Goal: Task Accomplishment & Management: Manage account settings

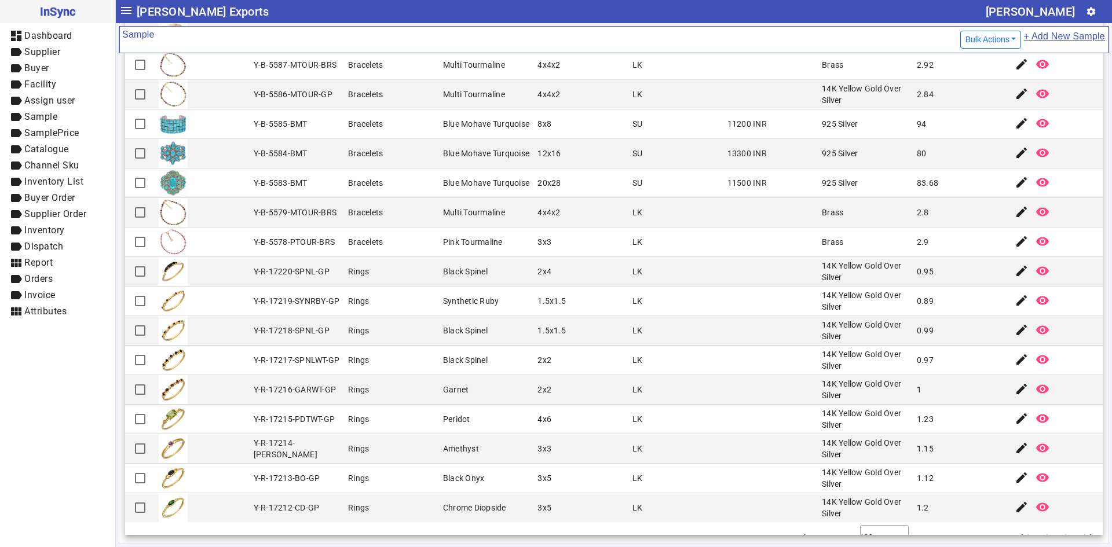
scroll to position [2476, 0]
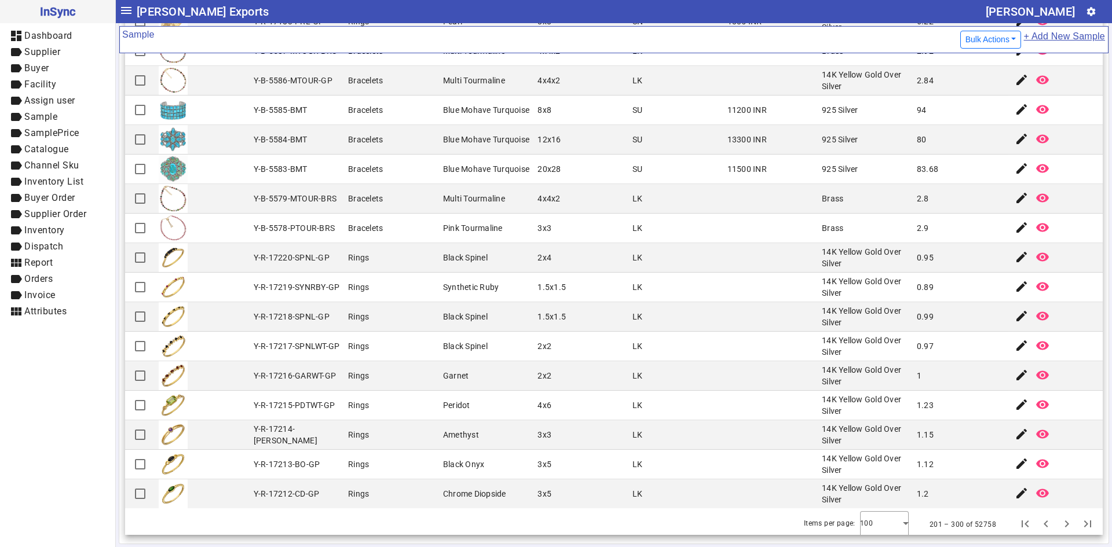
click at [1056, 514] on button "Next page" at bounding box center [1066, 524] width 21 height 21
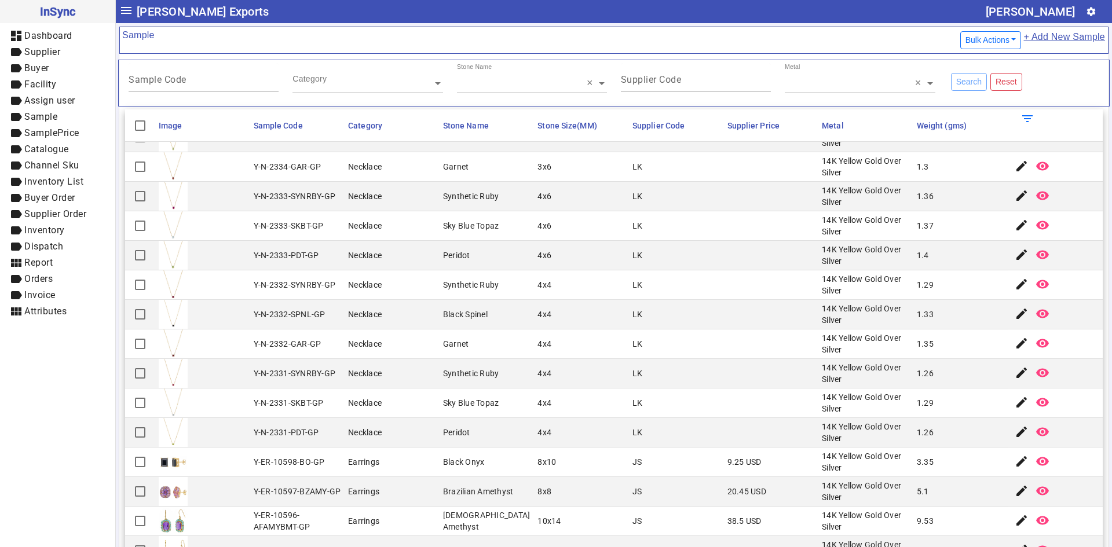
scroll to position [122, 0]
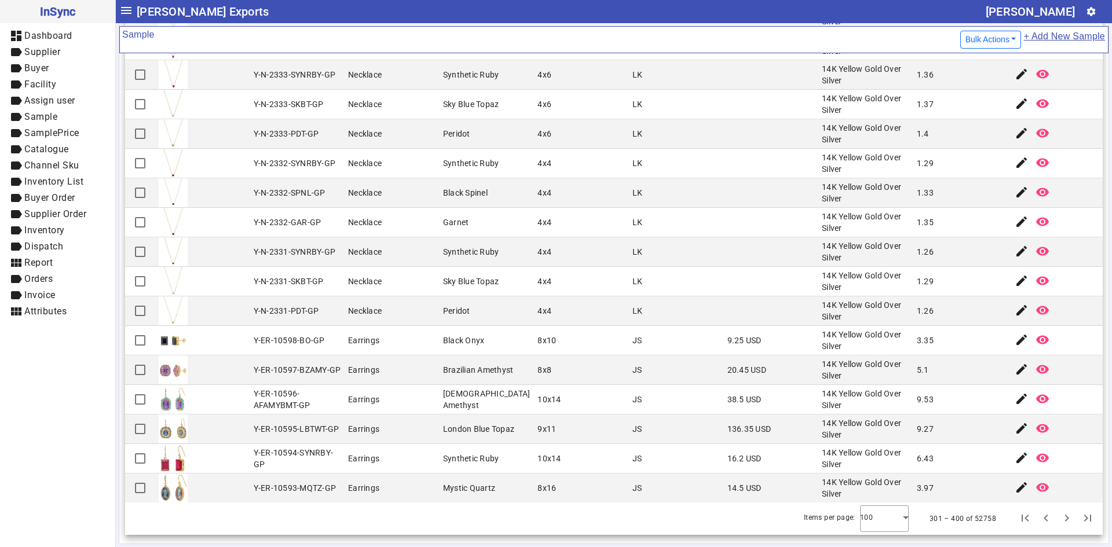
click at [1056, 508] on button "Next page" at bounding box center [1066, 518] width 21 height 21
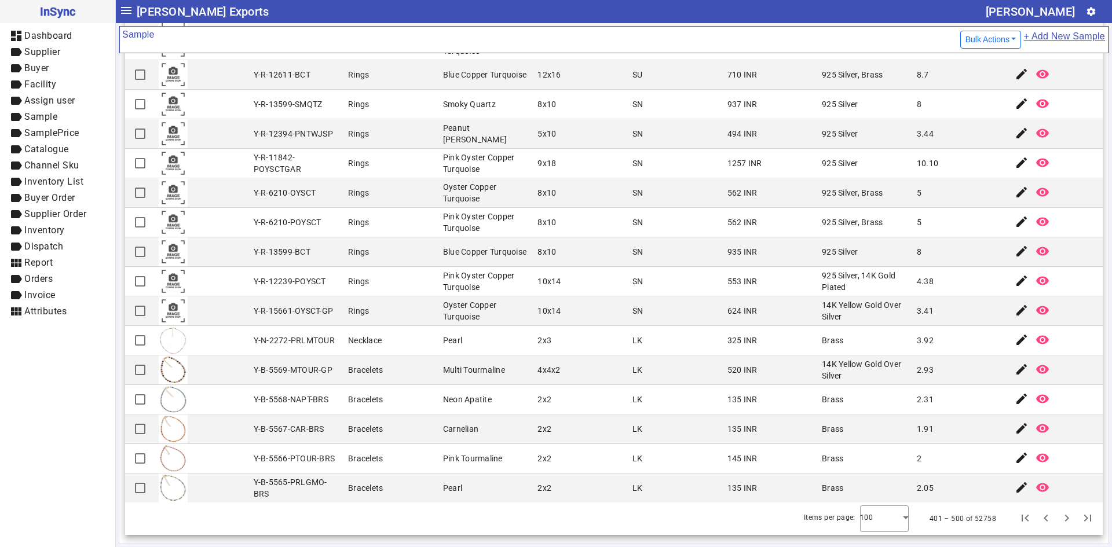
click at [1056, 508] on button "Next page" at bounding box center [1066, 518] width 21 height 21
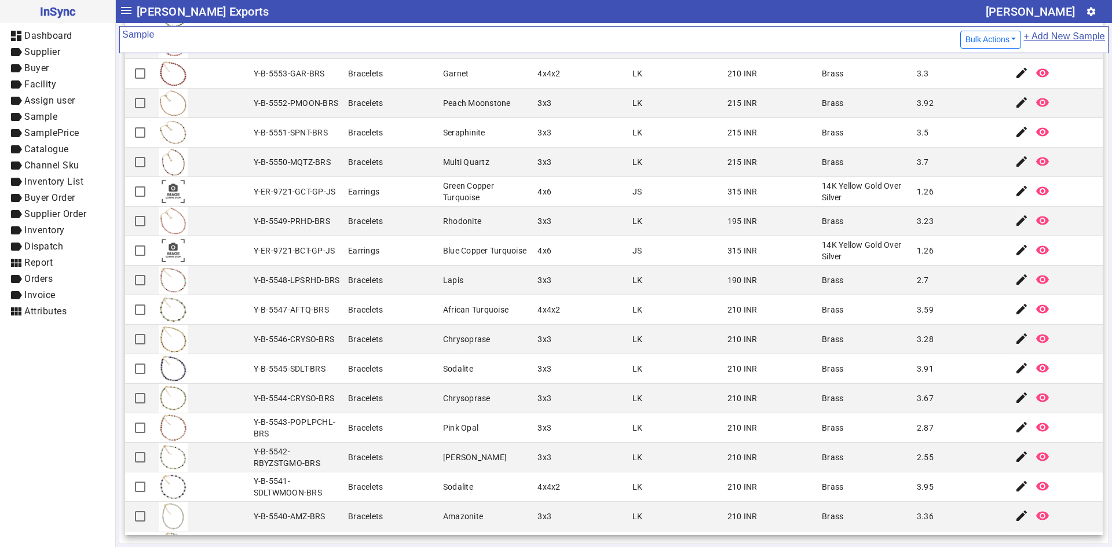
scroll to position [463, 0]
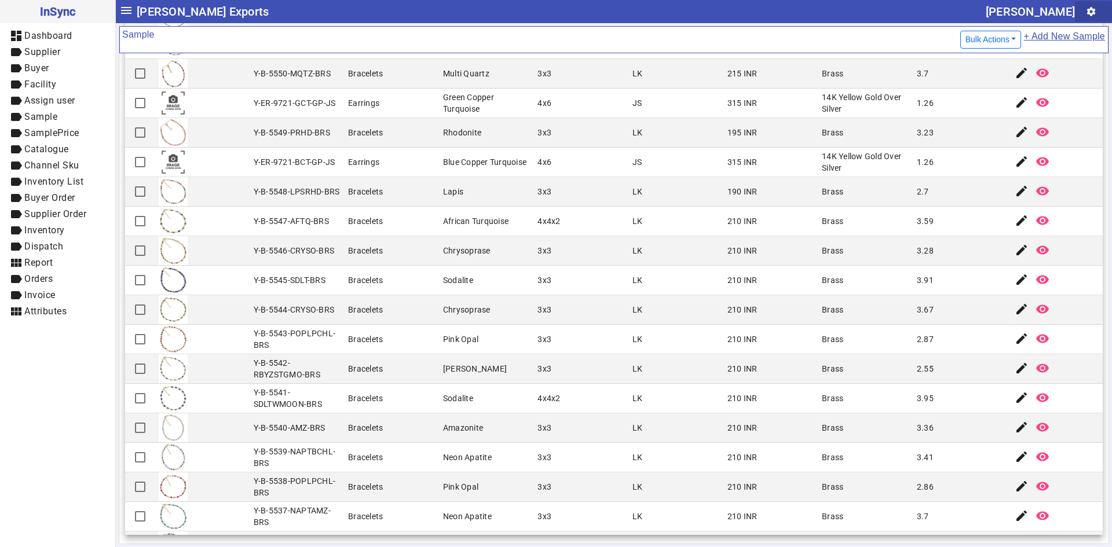
click at [1086, 13] on mat-icon "settings" at bounding box center [1091, 11] width 10 height 10
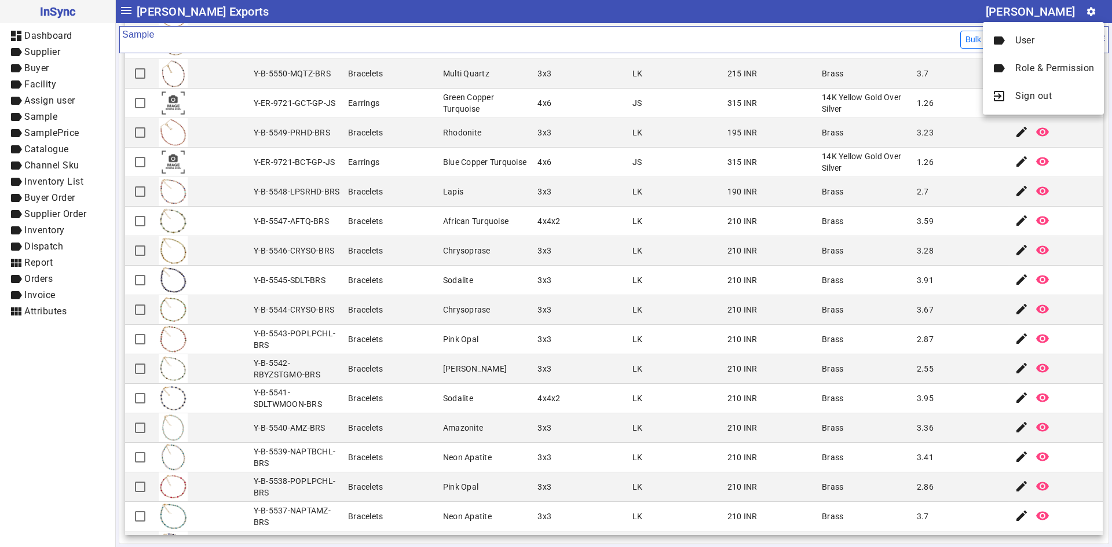
click at [1083, 13] on div at bounding box center [556, 273] width 1112 height 547
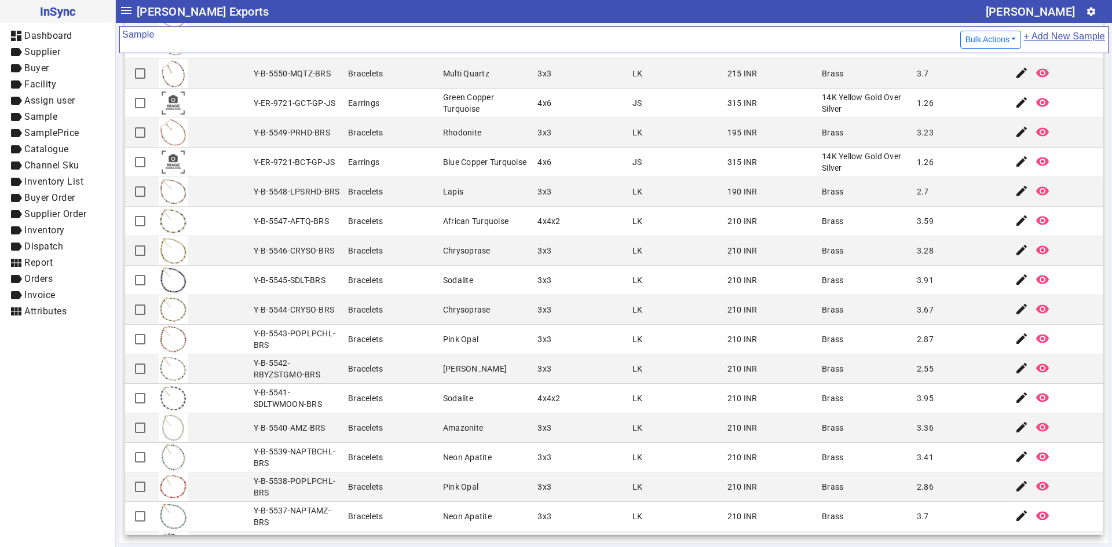
scroll to position [521, 0]
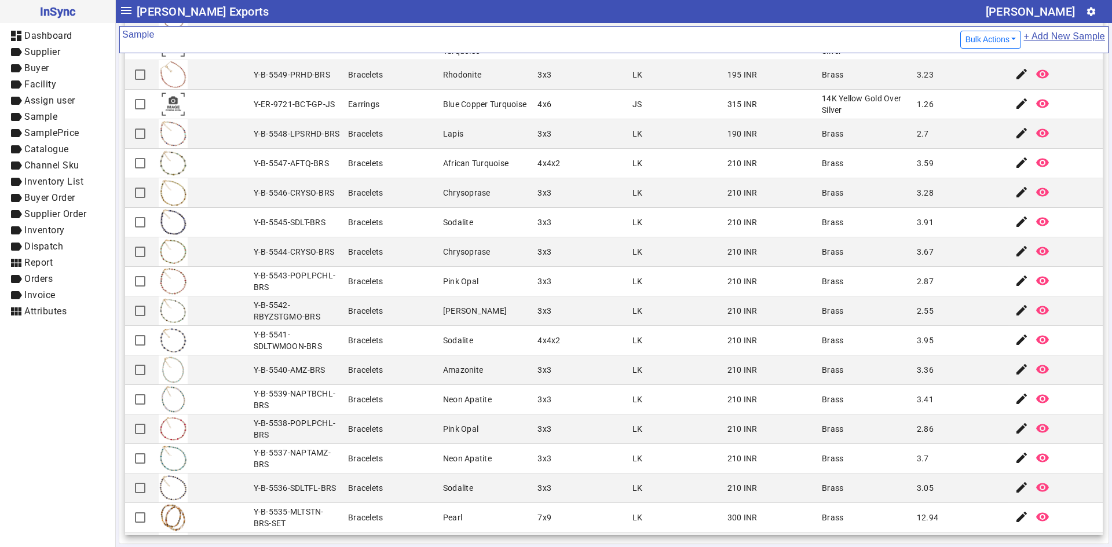
click at [390, 325] on mat-cell "Bracelets" at bounding box center [392, 311] width 95 height 30
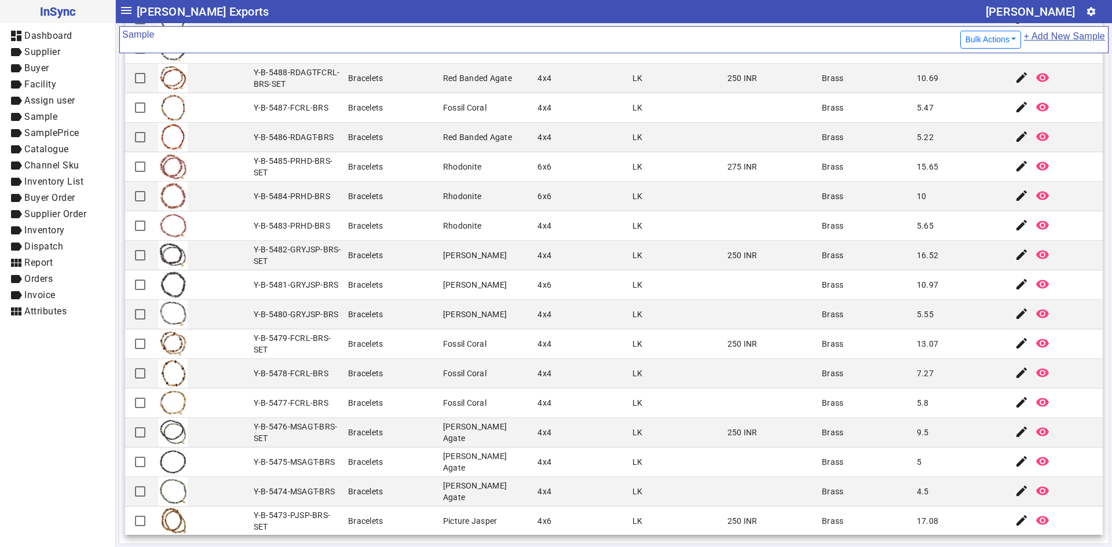
scroll to position [2470, 0]
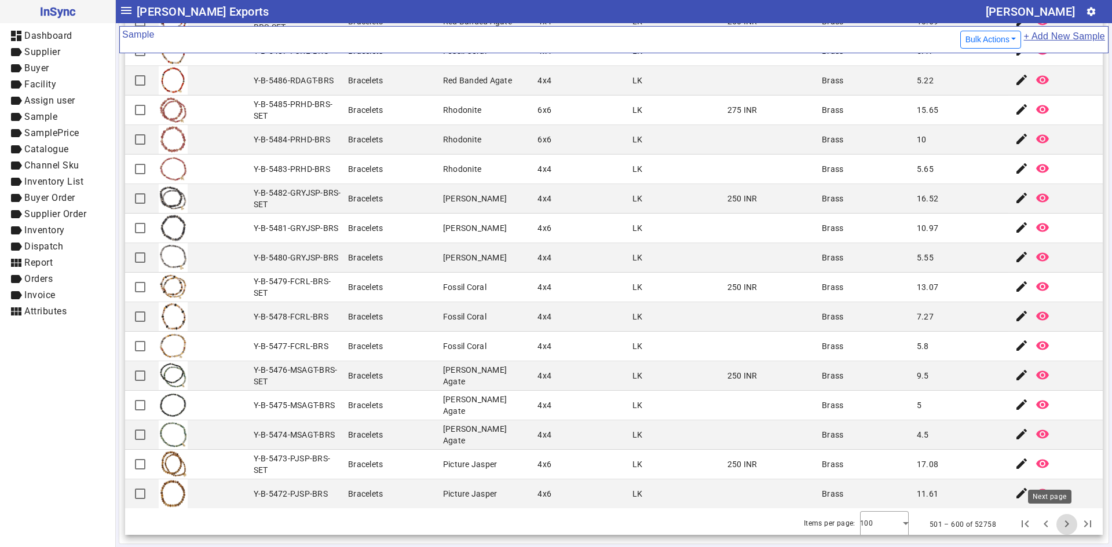
click at [1053, 517] on span "Next page" at bounding box center [1067, 525] width 28 height 28
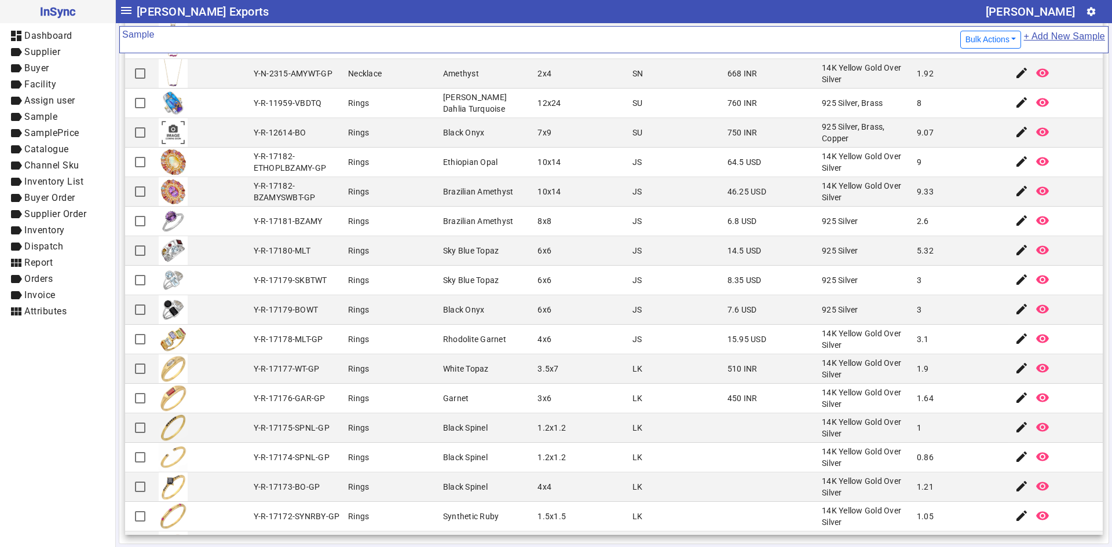
scroll to position [927, 0]
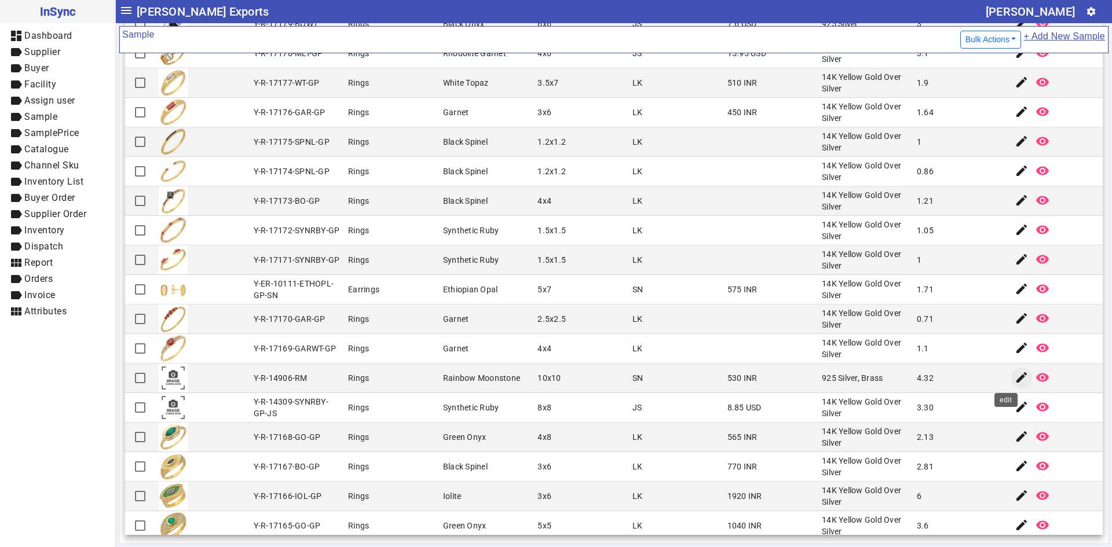
click at [1015, 383] on mat-icon "edit" at bounding box center [1022, 378] width 14 height 14
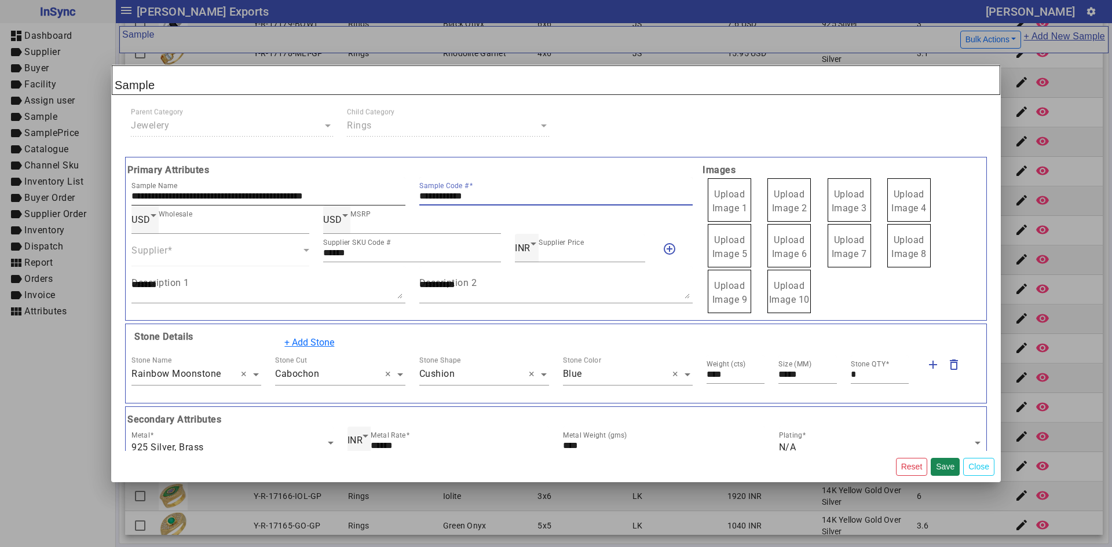
drag, startPoint x: 503, startPoint y: 199, endPoint x: 389, endPoint y: 197, distance: 114.1
click at [389, 197] on div "**********" at bounding box center [411, 191] width 575 height 28
click at [719, 200] on span "Upload Image 1" at bounding box center [729, 201] width 35 height 25
click at [0, 0] on input "Upload Image 1" at bounding box center [0, 0] width 0 height 0
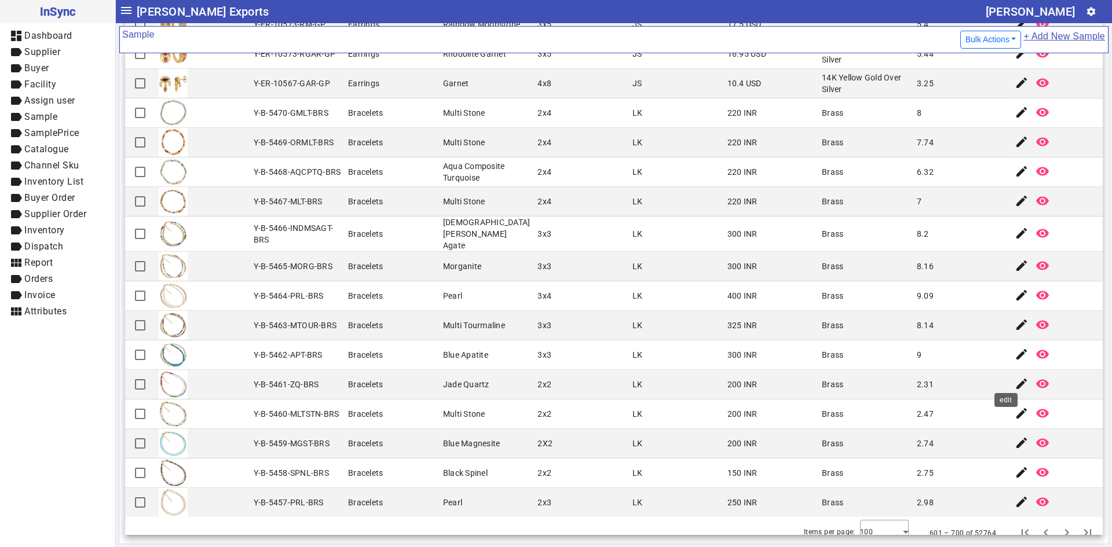
scroll to position [2470, 0]
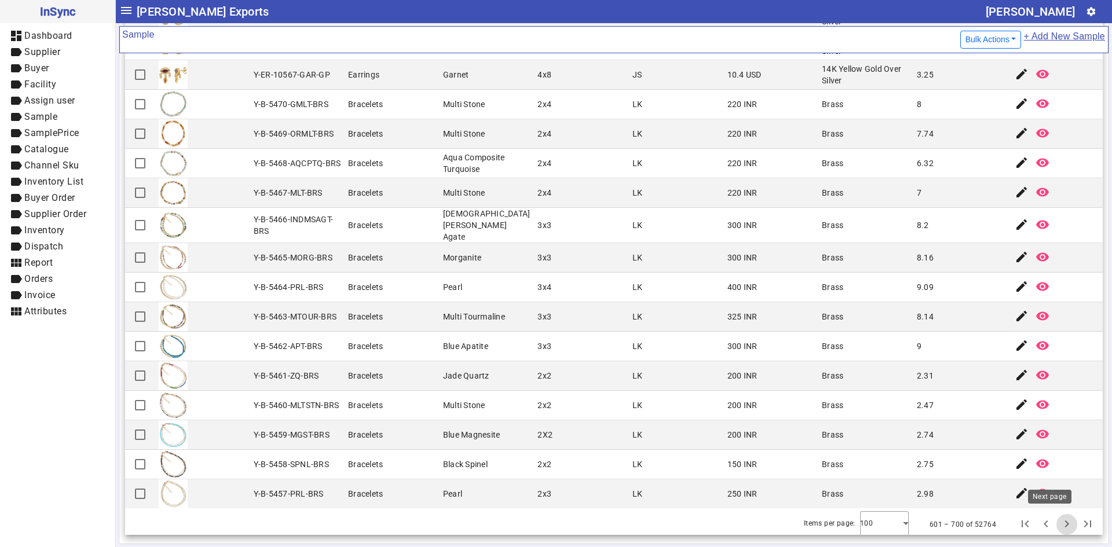
click at [1053, 521] on span "Next page" at bounding box center [1067, 525] width 28 height 28
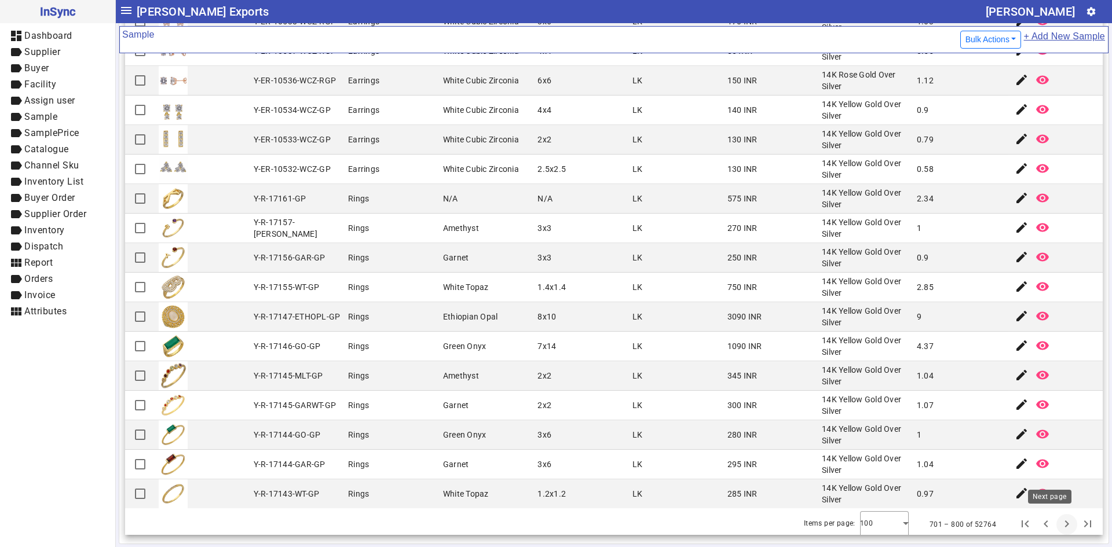
click at [1053, 528] on span "Next page" at bounding box center [1067, 525] width 28 height 28
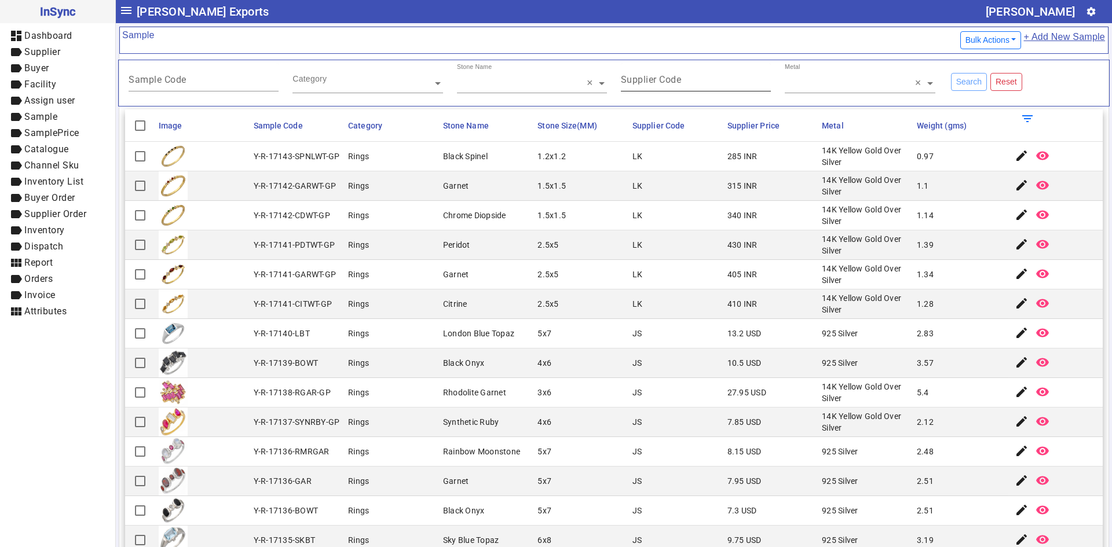
scroll to position [122, 0]
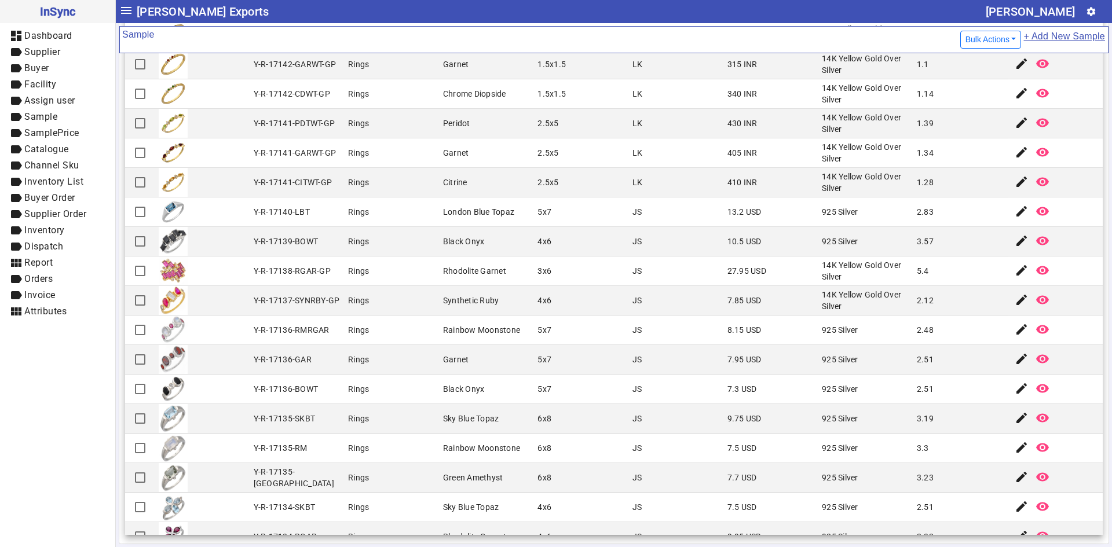
click at [499, 467] on mat-cell "Green Amethyst" at bounding box center [487, 478] width 95 height 30
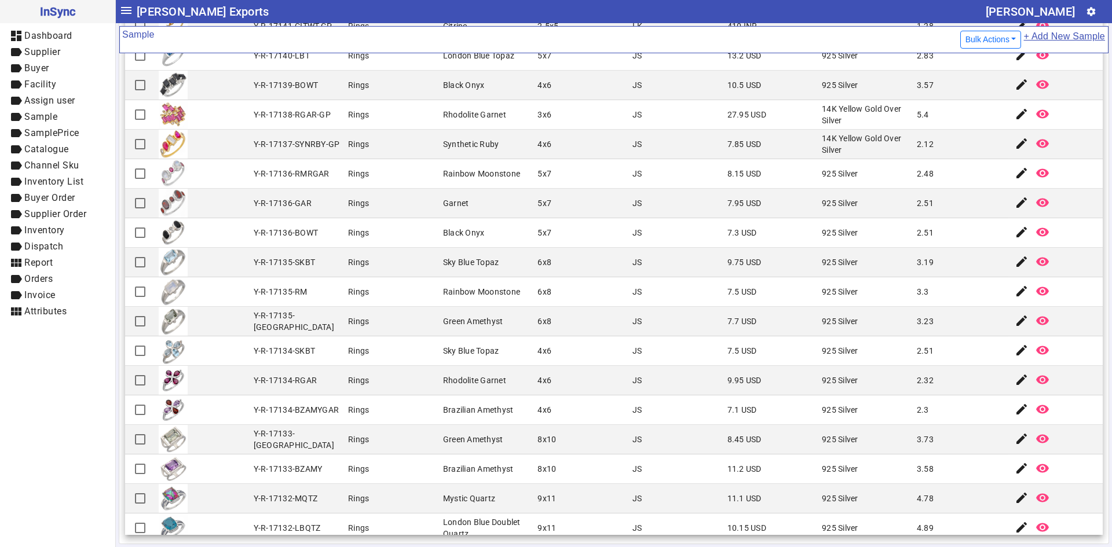
scroll to position [174, 0]
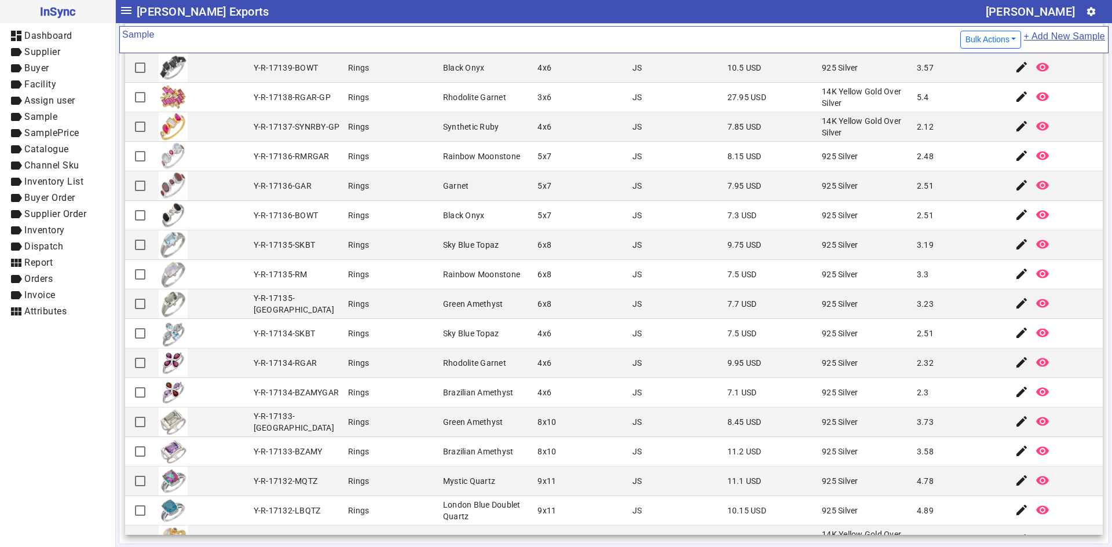
click at [770, 330] on mat-cell "7.5 USD" at bounding box center [771, 334] width 95 height 30
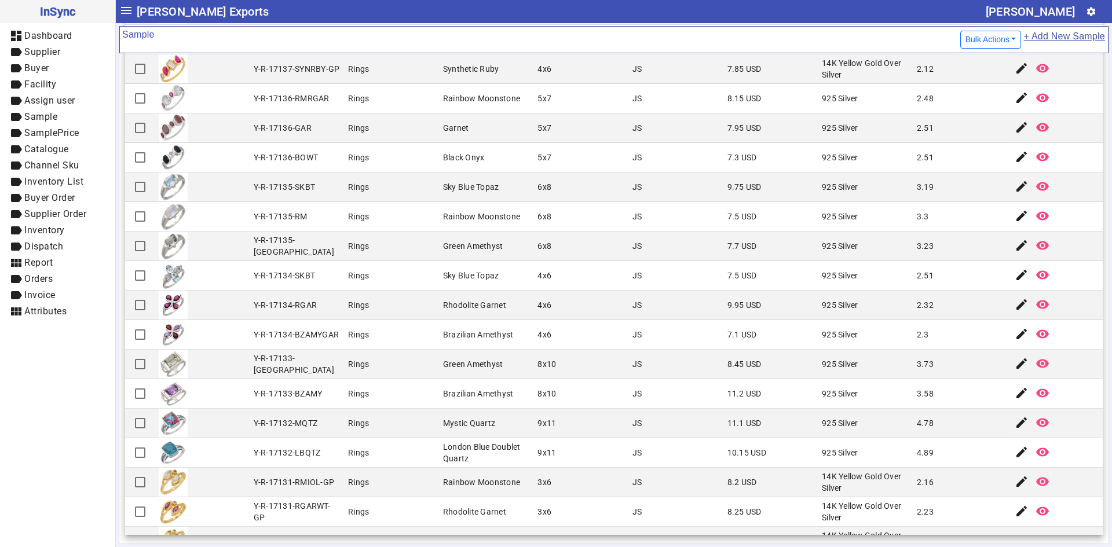
click at [856, 389] on mat-cell "925 Silver" at bounding box center [865, 394] width 95 height 30
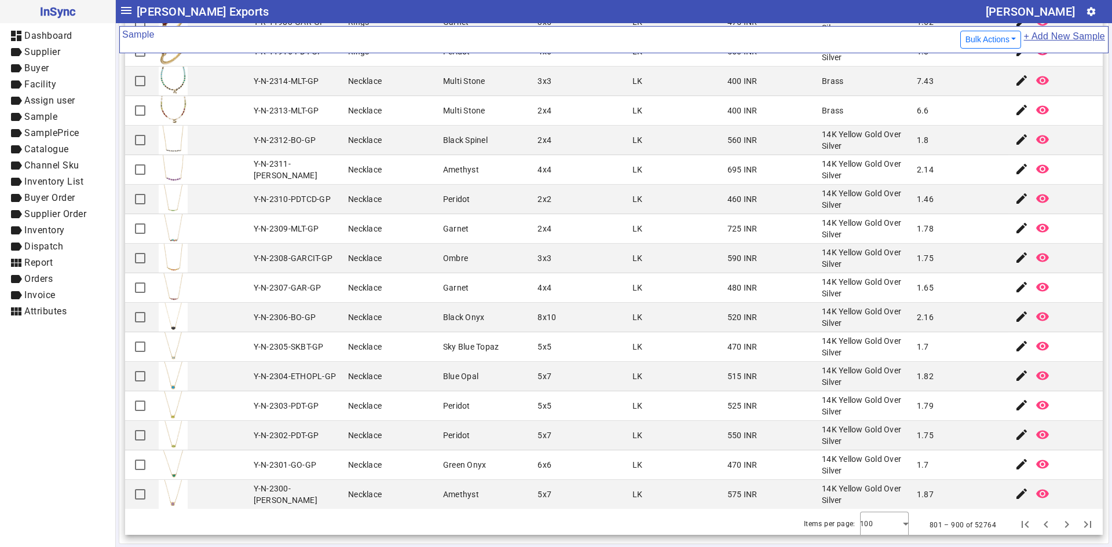
scroll to position [2470, 0]
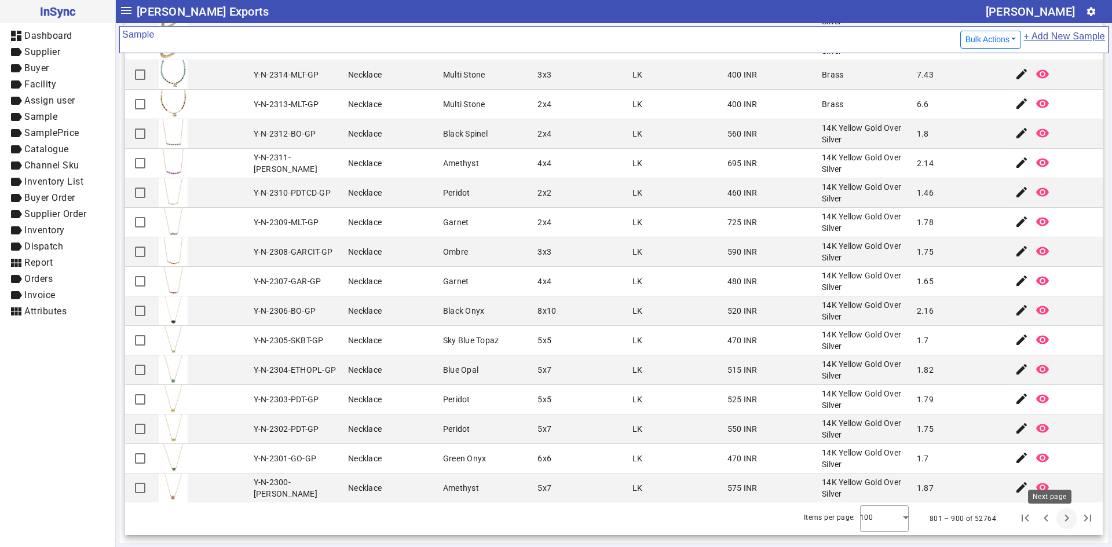
click at [1053, 520] on span "Next page" at bounding box center [1067, 519] width 28 height 28
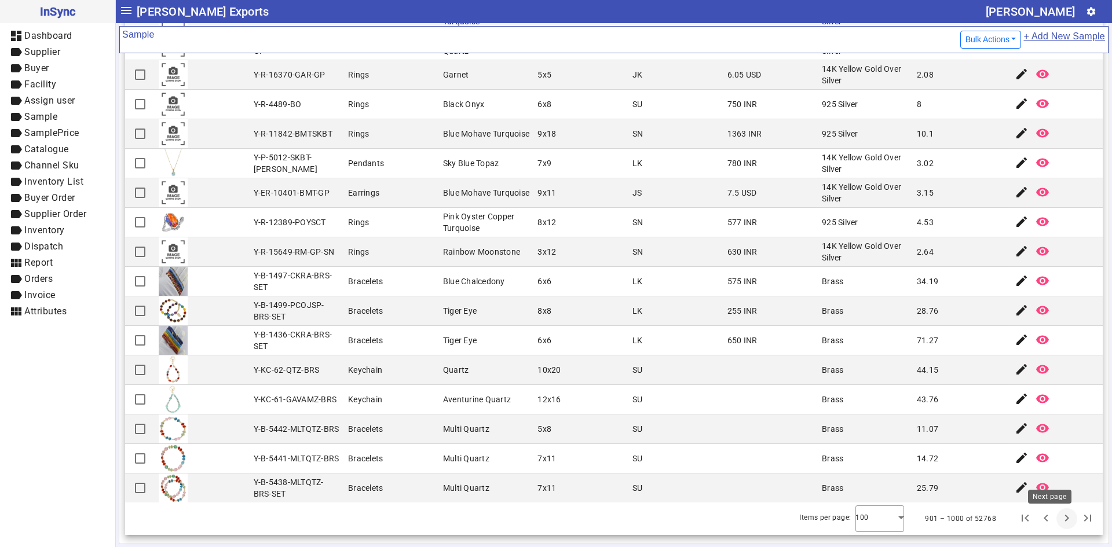
click at [1053, 521] on span "Next page" at bounding box center [1067, 519] width 28 height 28
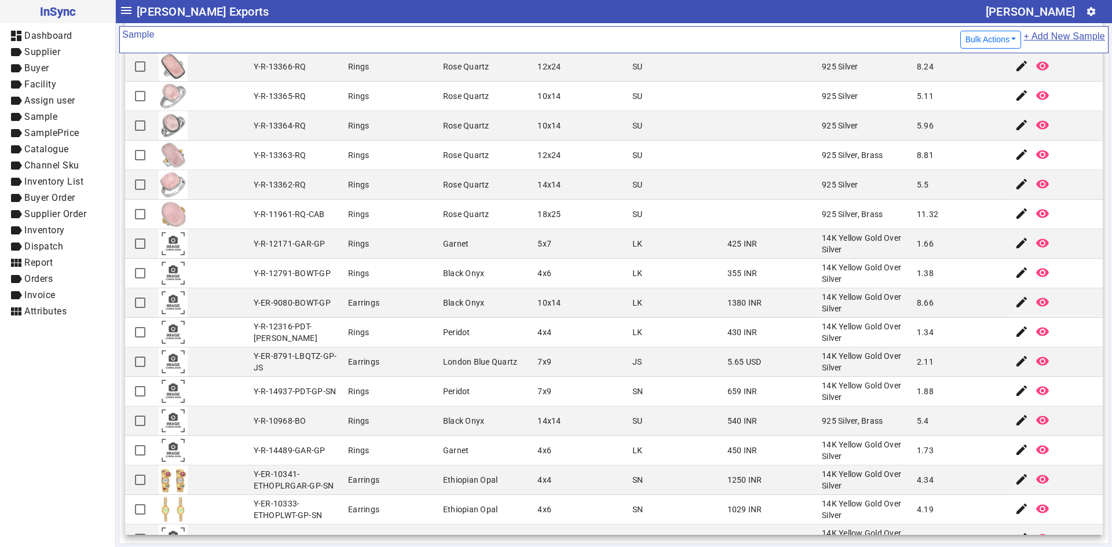
scroll to position [1853, 0]
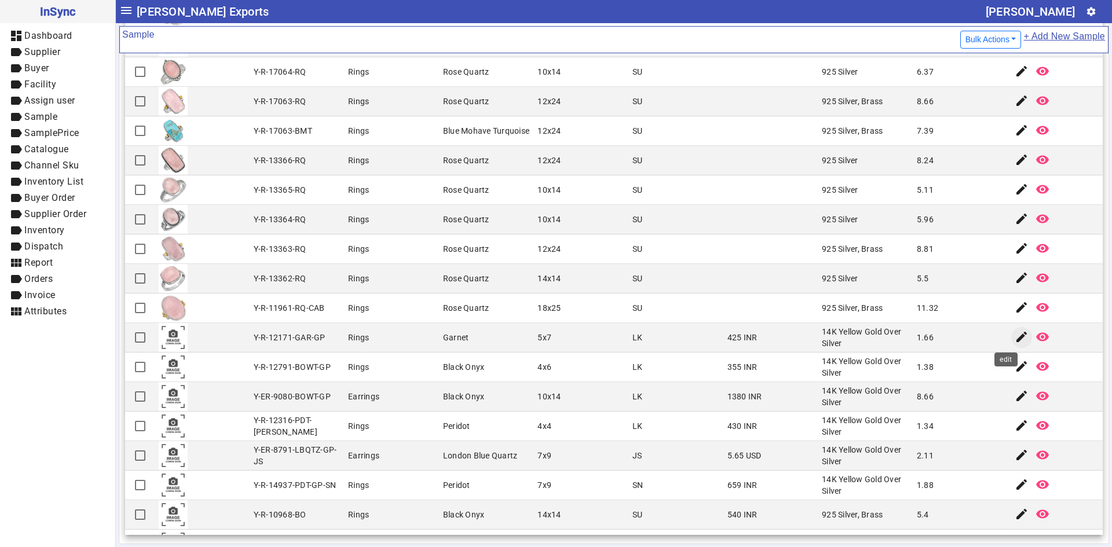
click at [1008, 344] on span "button" at bounding box center [1022, 338] width 28 height 28
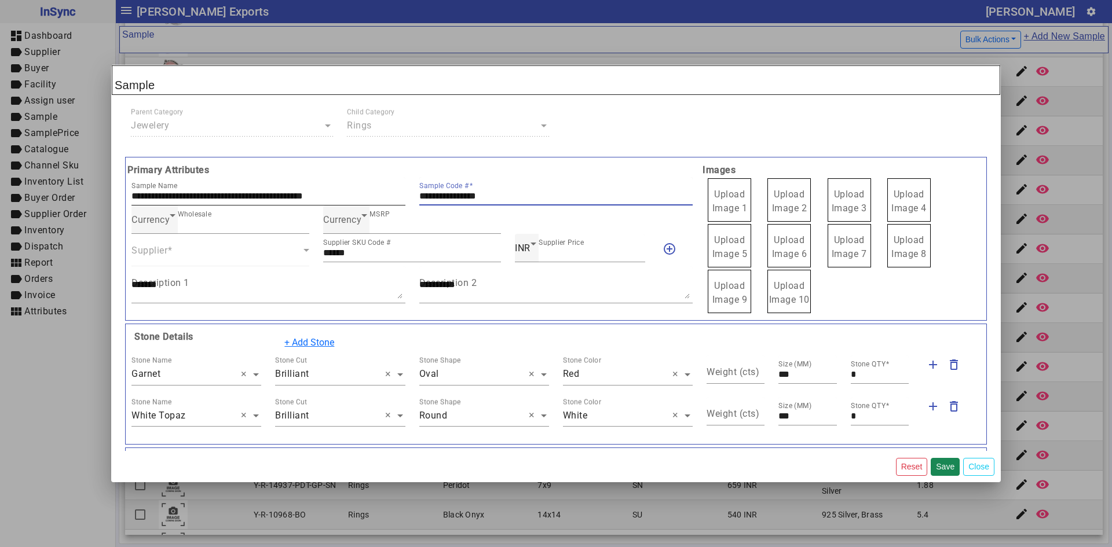
drag, startPoint x: 518, startPoint y: 198, endPoint x: 342, endPoint y: 202, distance: 175.5
click at [342, 202] on div "**********" at bounding box center [411, 191] width 575 height 28
click at [736, 199] on span "Upload Image 1" at bounding box center [729, 201] width 35 height 25
click at [0, 0] on input "Upload Image 1" at bounding box center [0, 0] width 0 height 0
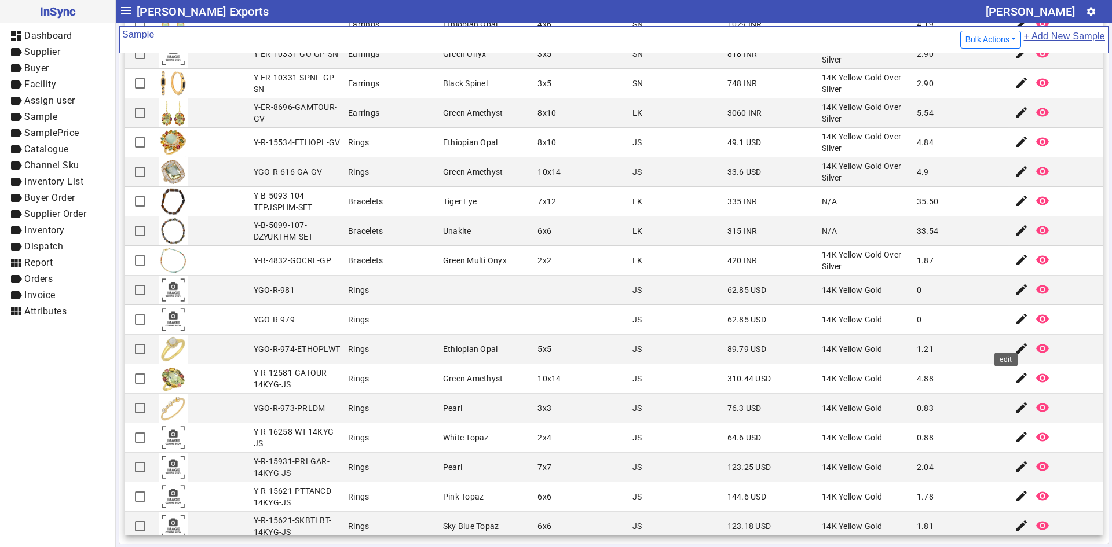
scroll to position [2470, 0]
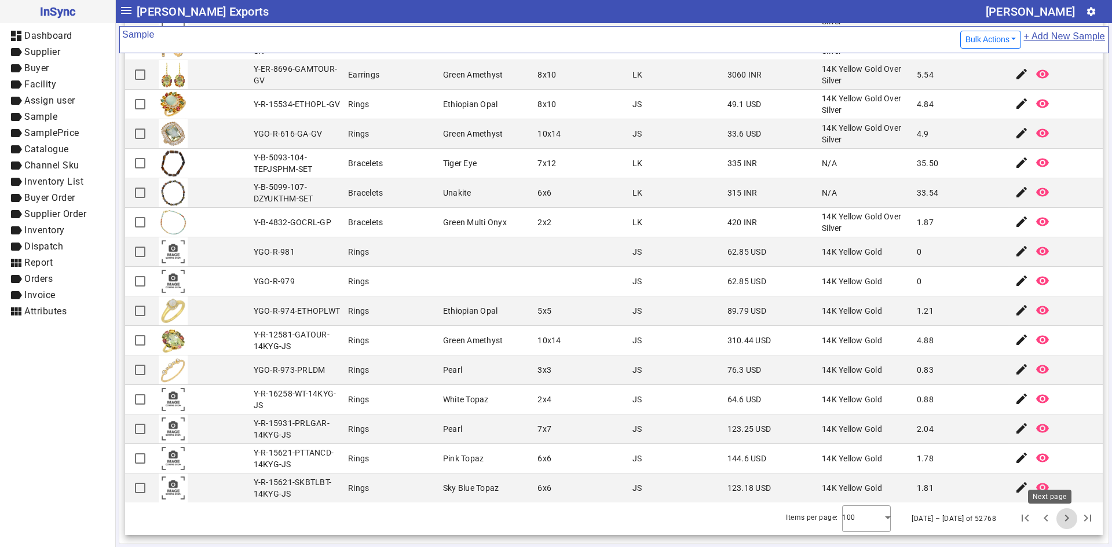
click at [1053, 525] on span "Next page" at bounding box center [1067, 519] width 28 height 28
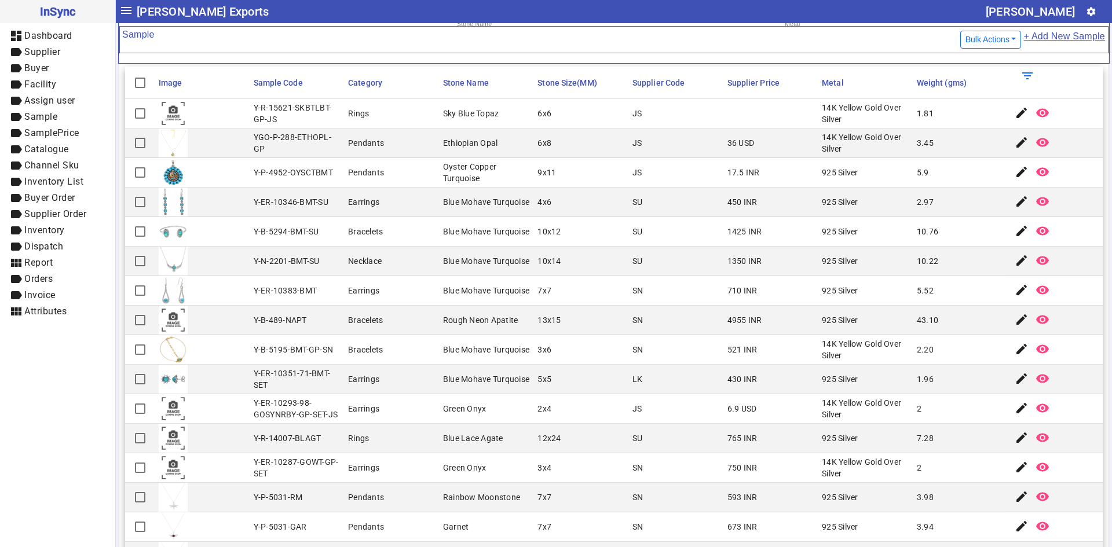
scroll to position [122, 0]
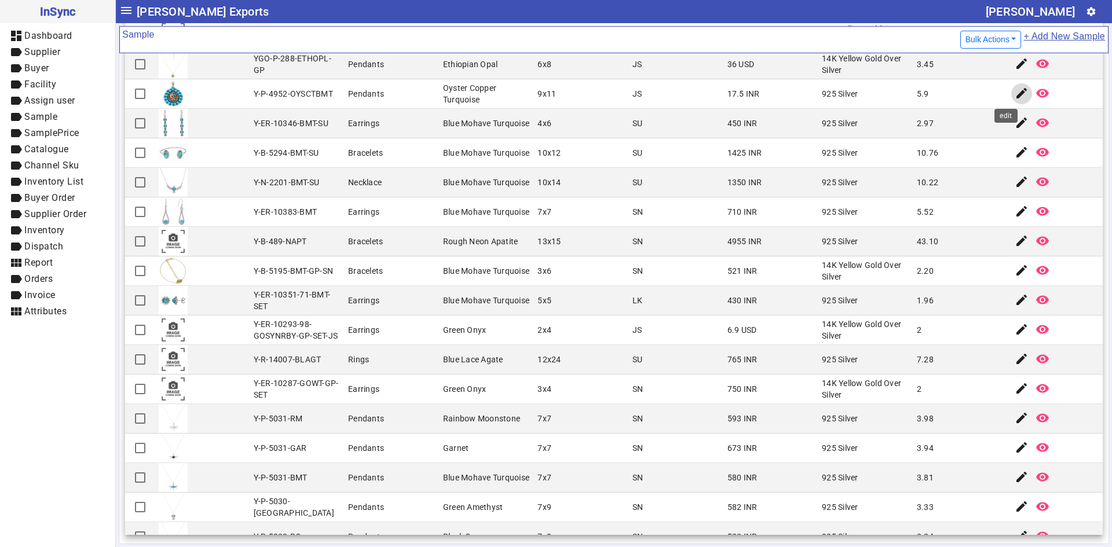
click at [1015, 97] on mat-icon "edit" at bounding box center [1022, 93] width 14 height 14
click at [1015, 241] on mat-icon "edit" at bounding box center [1022, 241] width 14 height 14
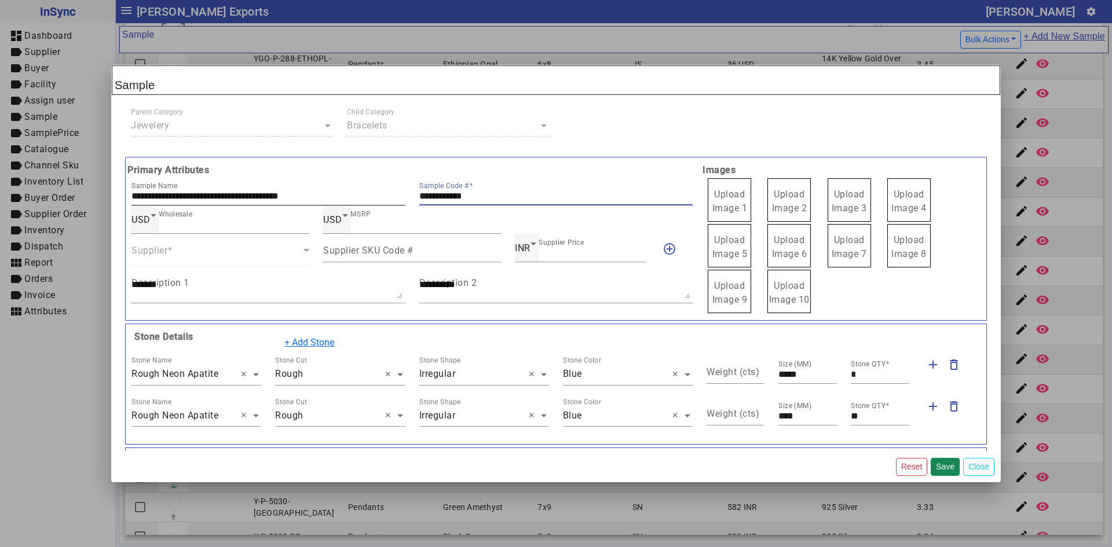
drag, startPoint x: 490, startPoint y: 199, endPoint x: 391, endPoint y: 197, distance: 98.4
click at [392, 197] on div "**********" at bounding box center [411, 191] width 575 height 28
click at [719, 197] on span "Upload Image 1" at bounding box center [729, 201] width 35 height 25
click at [0, 0] on input "Upload Image 1" at bounding box center [0, 0] width 0 height 0
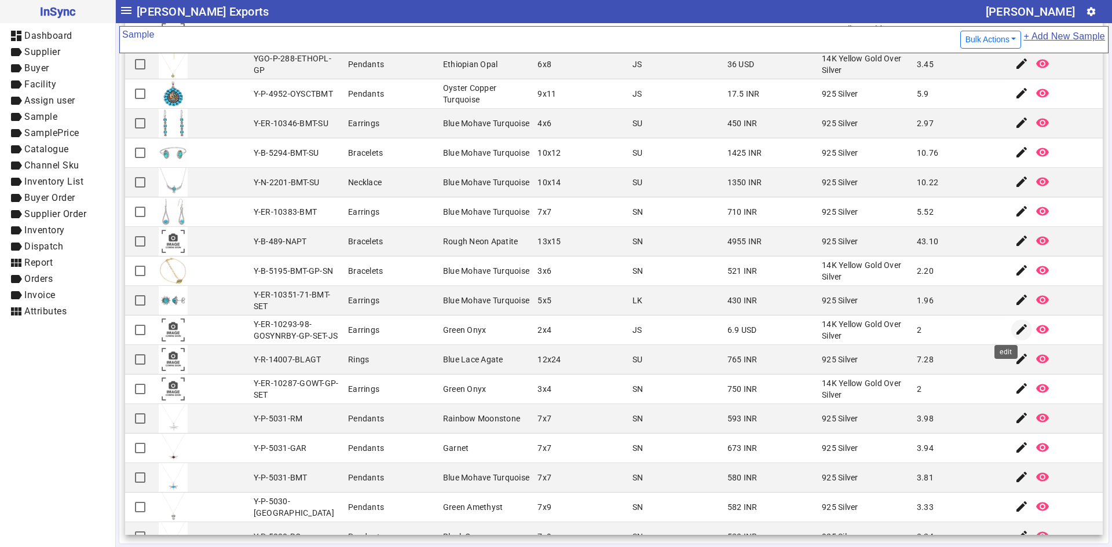
click at [1015, 327] on mat-icon "edit" at bounding box center [1022, 330] width 14 height 14
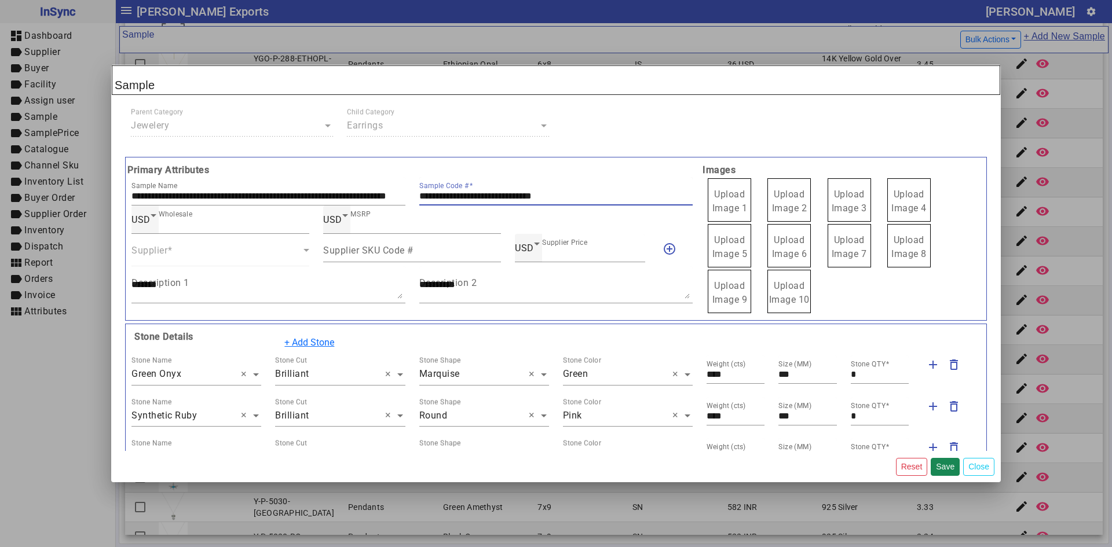
drag, startPoint x: 595, startPoint y: 194, endPoint x: 413, endPoint y: 193, distance: 181.8
click at [413, 193] on div "**********" at bounding box center [556, 191] width 288 height 28
click at [724, 187] on label "Upload Image 1" at bounding box center [729, 199] width 43 height 43
click at [0, 0] on input "Upload Image 1" at bounding box center [0, 0] width 0 height 0
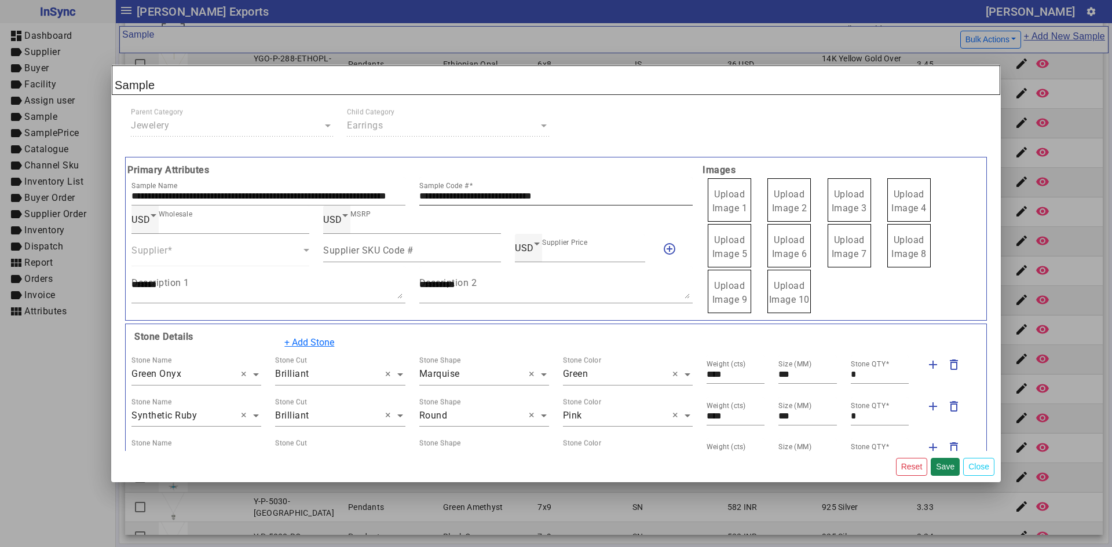
click at [600, 195] on input "**********" at bounding box center [556, 196] width 274 height 10
drag, startPoint x: 468, startPoint y: 196, endPoint x: 408, endPoint y: 200, distance: 60.4
click at [408, 200] on div "**********" at bounding box center [411, 191] width 575 height 28
click at [712, 208] on span "Upload Image 1" at bounding box center [729, 201] width 35 height 25
click at [723, 196] on span "Upload Image 1" at bounding box center [729, 201] width 35 height 25
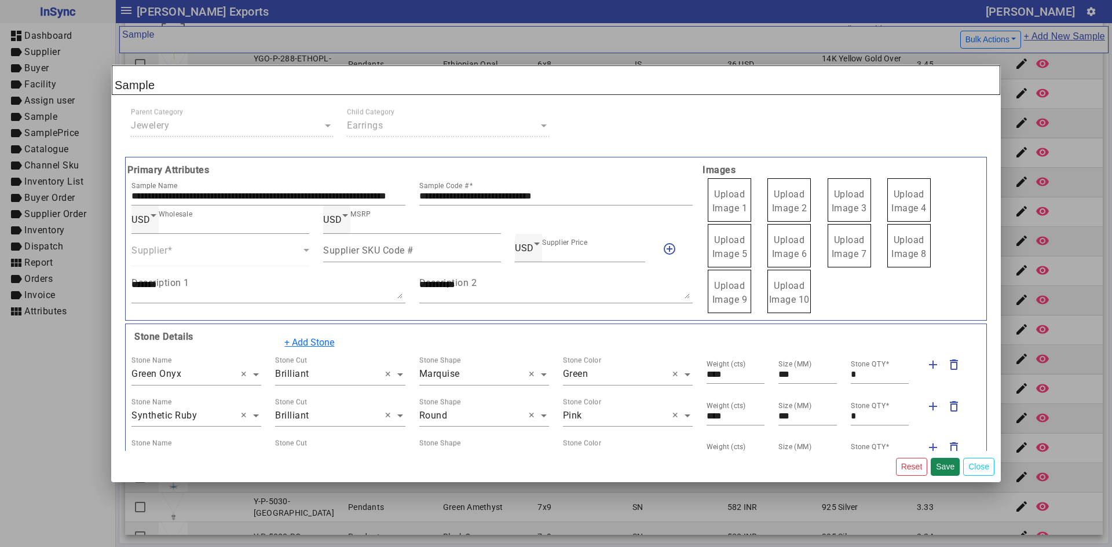
click at [723, 196] on span "Upload Image 1" at bounding box center [729, 201] width 35 height 25
click at [0, 0] on input "Upload Image 1" at bounding box center [0, 0] width 0 height 0
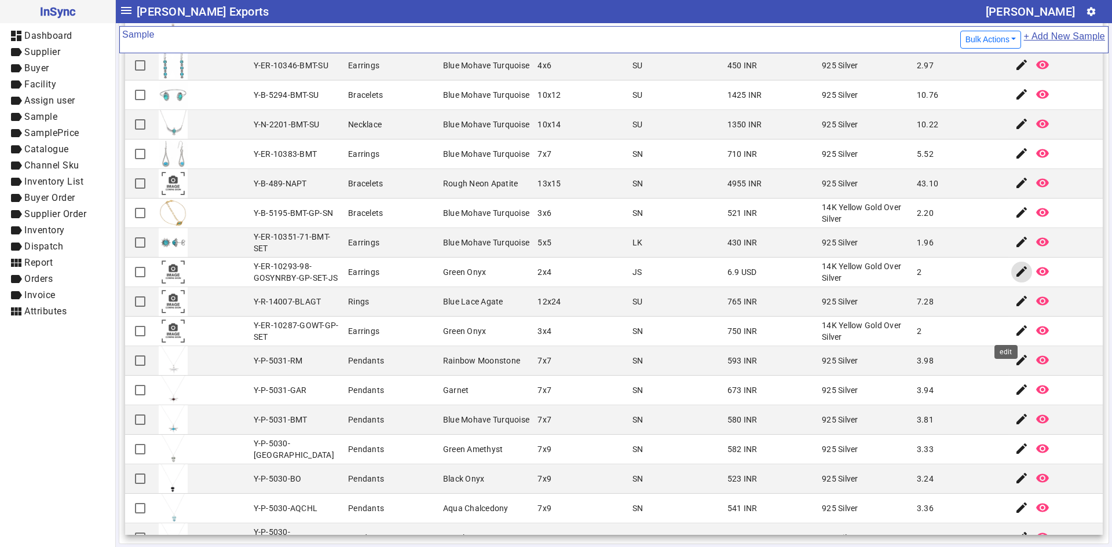
scroll to position [116, 0]
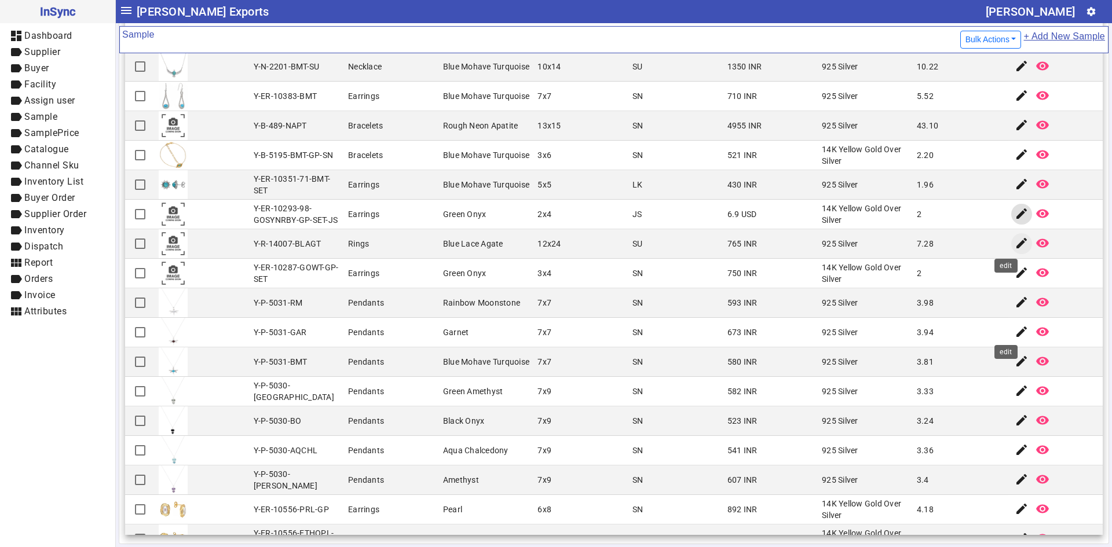
click at [1008, 250] on span "button" at bounding box center [1022, 244] width 28 height 28
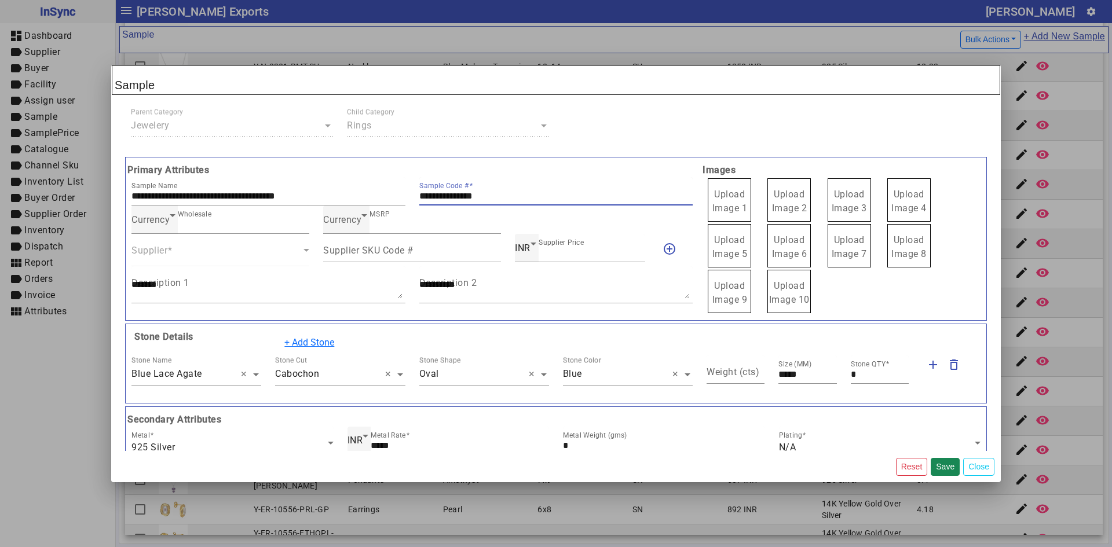
drag, startPoint x: 505, startPoint y: 195, endPoint x: 405, endPoint y: 195, distance: 100.2
click at [405, 195] on div "**********" at bounding box center [411, 191] width 575 height 28
click at [712, 205] on span "Upload Image 1" at bounding box center [729, 201] width 35 height 25
click at [0, 0] on input "Upload Image 1" at bounding box center [0, 0] width 0 height 0
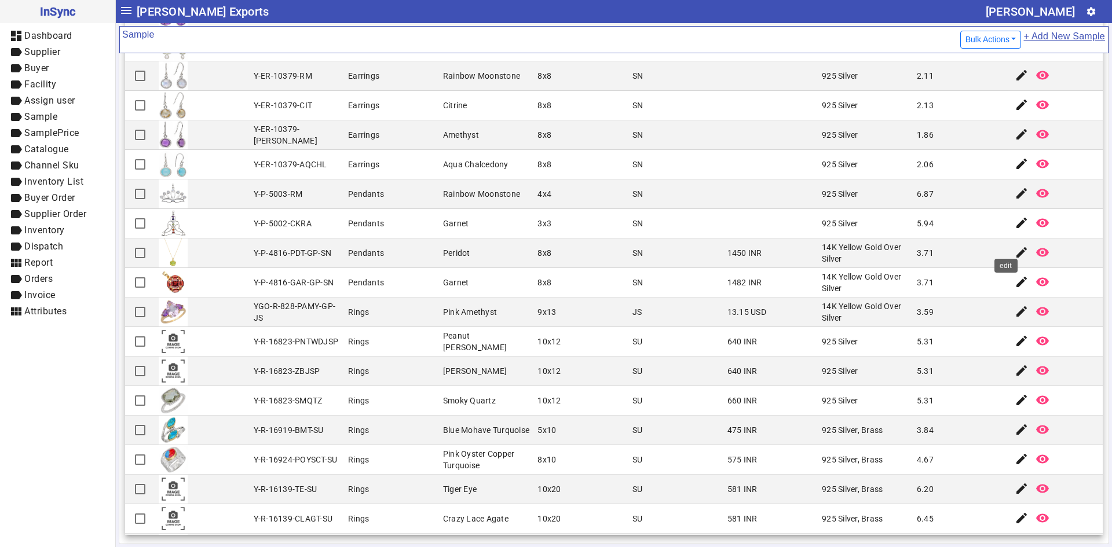
scroll to position [1448, 0]
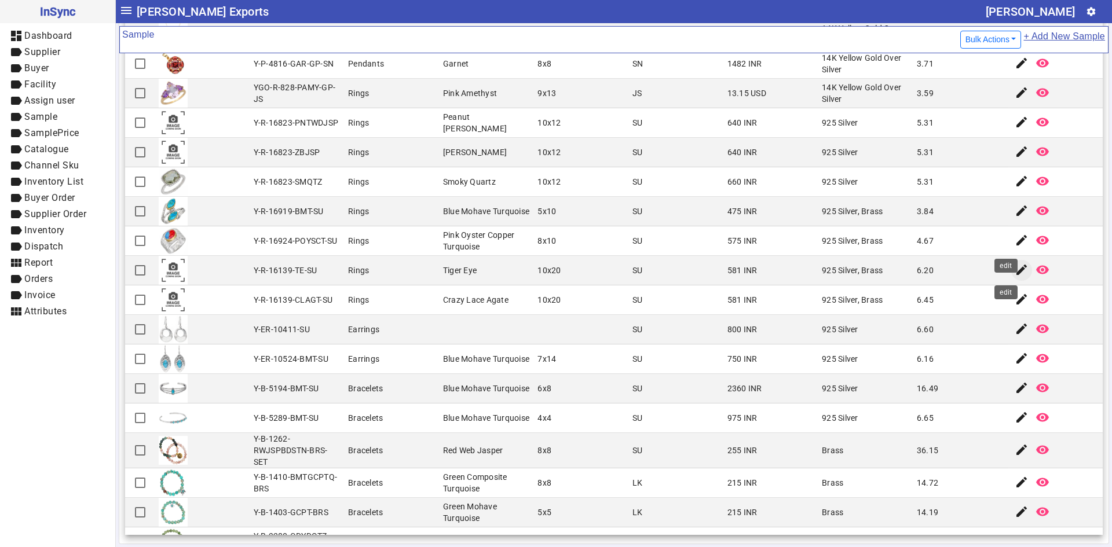
click at [1008, 277] on span "button" at bounding box center [1022, 271] width 28 height 28
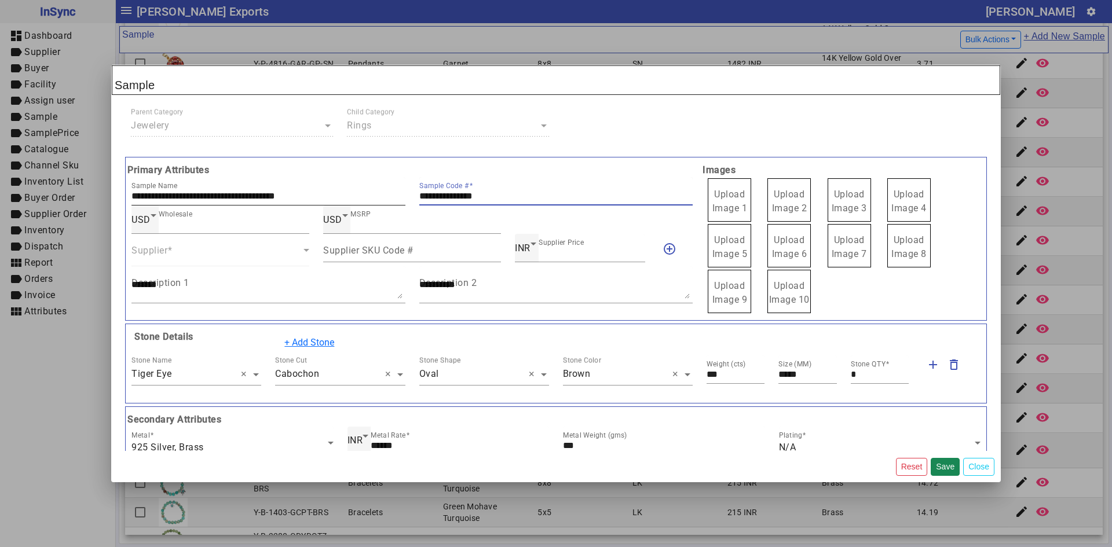
drag, startPoint x: 503, startPoint y: 195, endPoint x: 390, endPoint y: 196, distance: 113.5
click at [390, 196] on div "**********" at bounding box center [411, 191] width 575 height 28
click at [712, 214] on span "Upload Image 1" at bounding box center [729, 201] width 35 height 25
click at [0, 0] on input "Upload Image 1" at bounding box center [0, 0] width 0 height 0
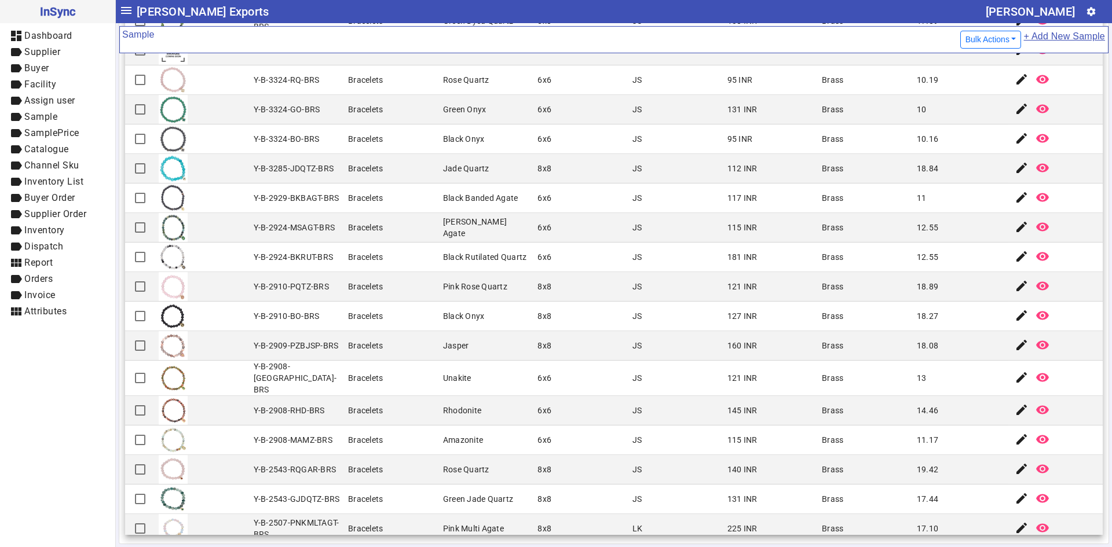
scroll to position [2027, 0]
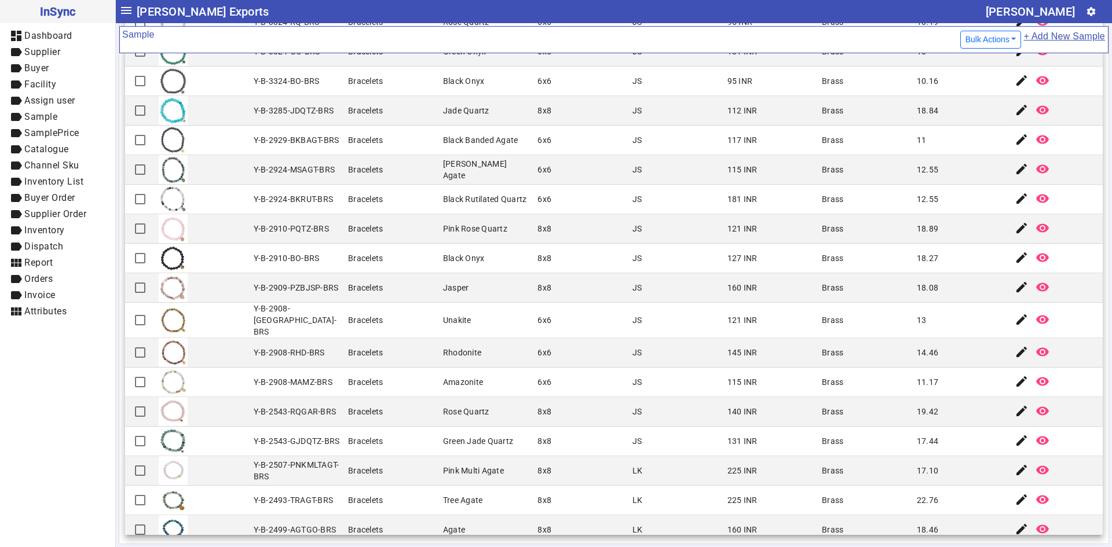
click at [413, 269] on mat-cell "Bracelets" at bounding box center [392, 259] width 95 height 30
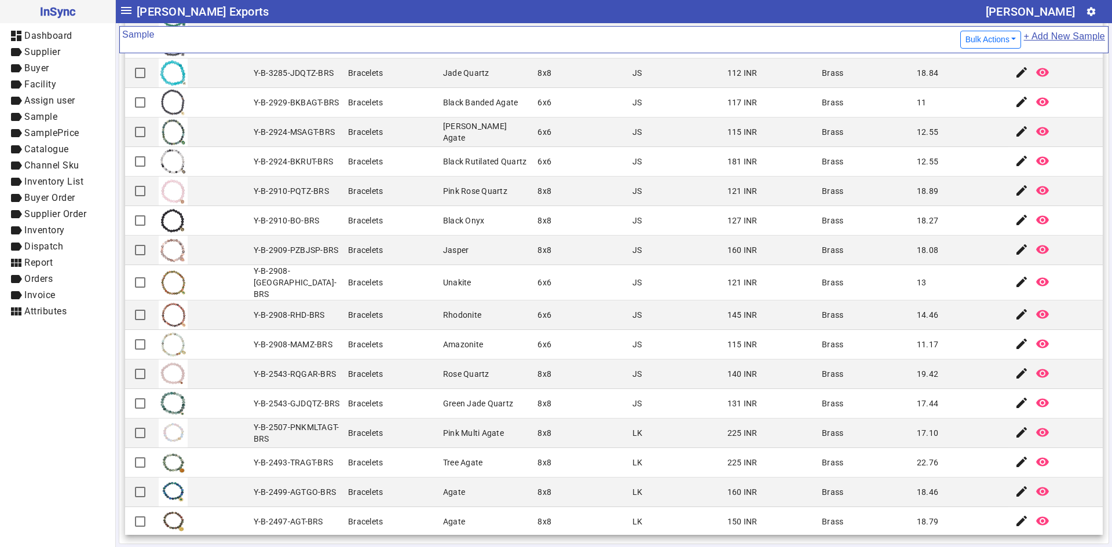
scroll to position [2085, 0]
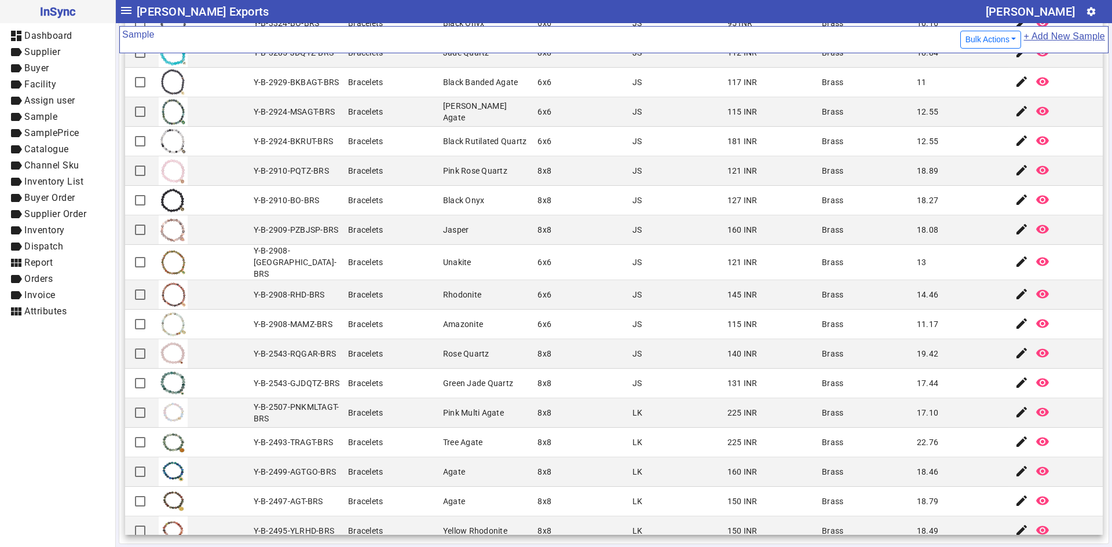
click at [611, 398] on mat-cell "8x8" at bounding box center [581, 413] width 95 height 30
